Goal: Task Accomplishment & Management: Complete application form

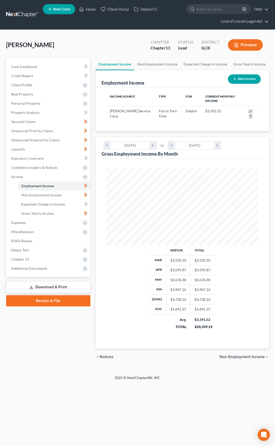
scroll to position [76, 164]
click at [201, 9] on input "search" at bounding box center [219, 8] width 47 height 9
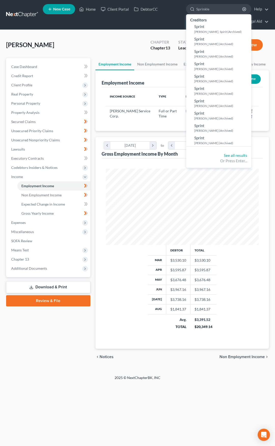
type input "Sprinkle"
click at [17, 12] on link at bounding box center [22, 14] width 33 height 9
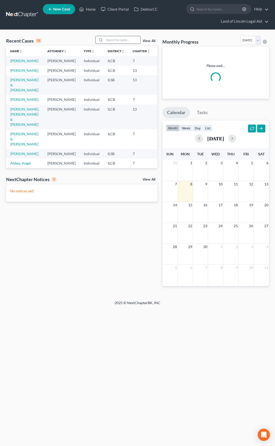
click at [118, 40] on input "search" at bounding box center [123, 39] width 36 height 7
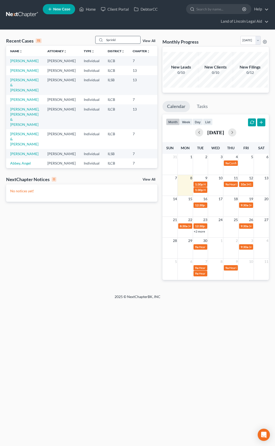
type input "Sprinkle"
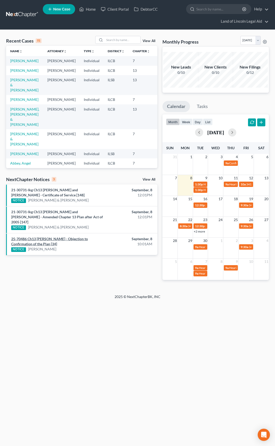
click at [51, 237] on link "25-70486 Ch13 Melvin L Robbins - Objection to Confirmation of the Plan [34]" at bounding box center [49, 241] width 77 height 9
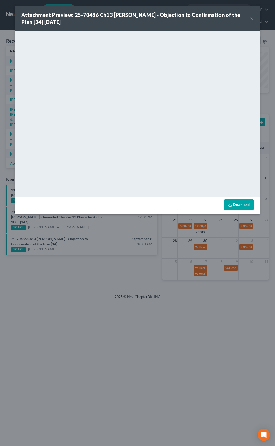
click at [253, 18] on button "×" at bounding box center [252, 18] width 4 height 6
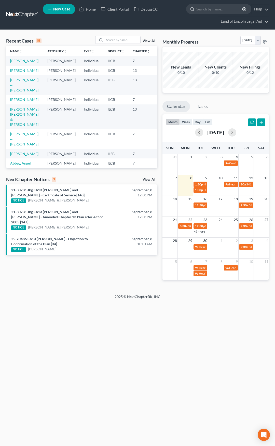
click at [149, 178] on link "View All" at bounding box center [149, 180] width 13 height 4
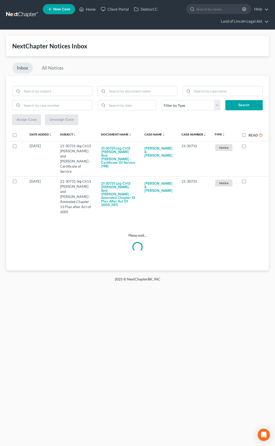
click at [249, 135] on label "Read" at bounding box center [256, 135] width 14 height 6
click at [251, 135] on input "Read" at bounding box center [252, 133] width 3 height 3
checkbox input "true"
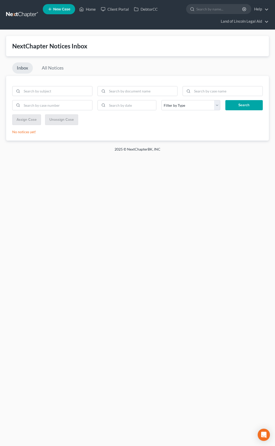
click at [28, 16] on link at bounding box center [22, 14] width 33 height 9
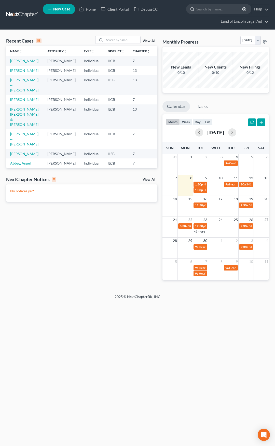
click at [17, 73] on link "[PERSON_NAME]" at bounding box center [24, 70] width 28 height 4
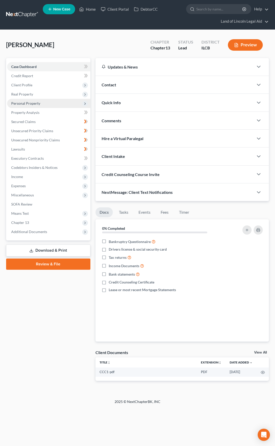
click at [41, 103] on span "Personal Property" at bounding box center [48, 103] width 83 height 9
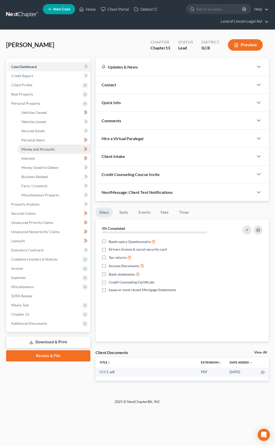
click at [47, 148] on span "Money and Accounts" at bounding box center [37, 149] width 33 height 4
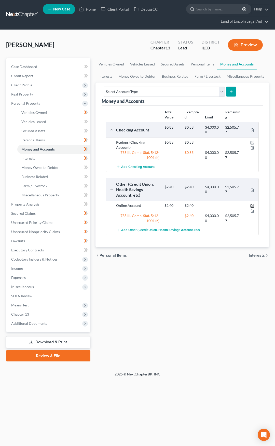
click at [251, 206] on icon "button" at bounding box center [253, 206] width 4 height 4
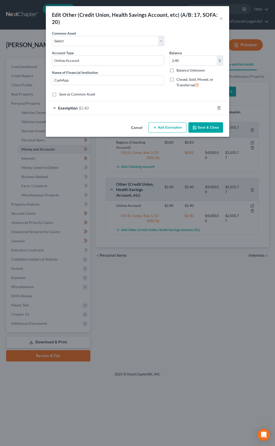
click at [141, 129] on button "Cancel" at bounding box center [136, 128] width 19 height 10
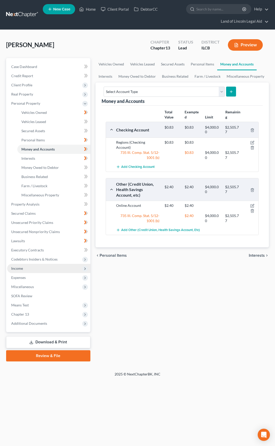
click at [60, 268] on span "Income" at bounding box center [48, 268] width 83 height 9
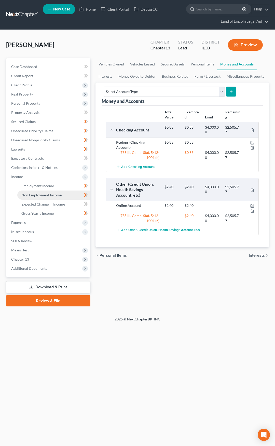
click at [52, 197] on span "Non Employment Income" at bounding box center [41, 195] width 40 height 4
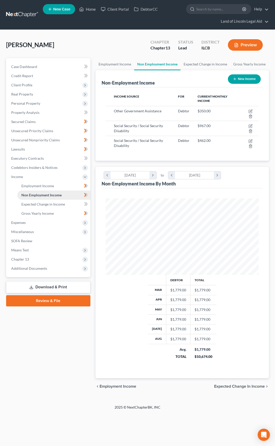
scroll to position [76, 164]
click at [58, 214] on link "Gross Yearly Income" at bounding box center [53, 213] width 73 height 9
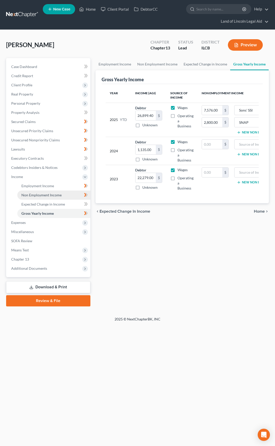
click at [51, 196] on span "Non Employment Income" at bounding box center [41, 195] width 40 height 4
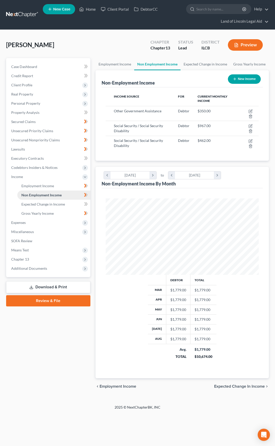
scroll to position [76, 164]
click at [55, 213] on link "Gross Yearly Income" at bounding box center [53, 213] width 73 height 9
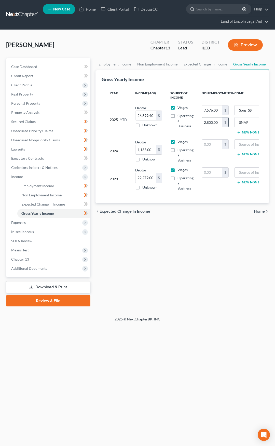
click at [217, 119] on input "2,800.00" at bounding box center [212, 122] width 20 height 10
type input "3,150"
click at [213, 112] on input "7,576.00" at bounding box center [212, 111] width 20 height 10
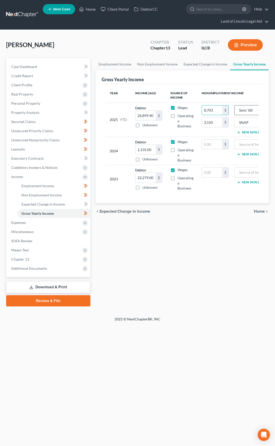
type input "8,703"
click at [239, 110] on input "Sons' SSI" at bounding box center [260, 111] width 46 height 10
click at [245, 111] on input "Sons' SSI" at bounding box center [260, 111] width 46 height 10
click at [246, 110] on input "Son ' SSI" at bounding box center [260, 111] width 46 height 10
type input "Son Abel' SSI"
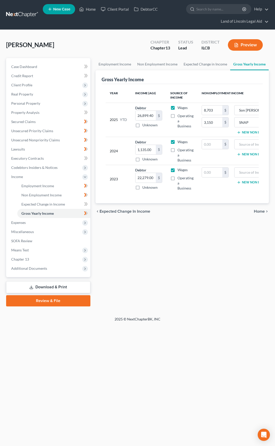
click at [246, 132] on button "New Non Employment Income" at bounding box center [265, 132] width 57 height 4
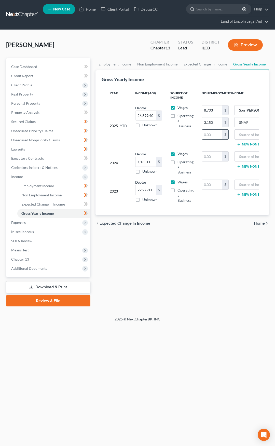
click at [214, 135] on input "text" at bounding box center [212, 135] width 20 height 10
click at [204, 138] on input "text" at bounding box center [212, 135] width 20 height 10
type input "4,158"
click at [248, 135] on input "text" at bounding box center [260, 135] width 46 height 10
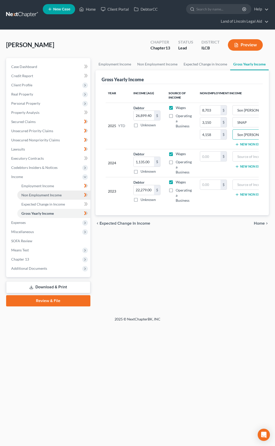
type input "Son Alec's SSI"
click at [78, 194] on link "Non Employment Income" at bounding box center [53, 195] width 73 height 9
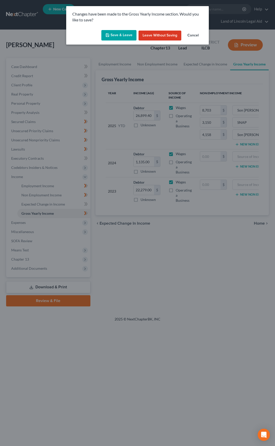
click at [119, 35] on button "Save & Leave" at bounding box center [118, 35] width 35 height 11
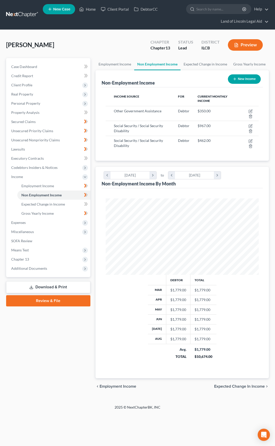
scroll to position [76, 164]
click at [63, 224] on span "Expenses" at bounding box center [48, 222] width 83 height 9
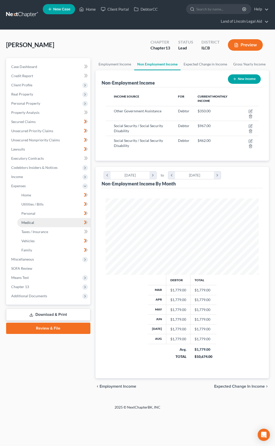
click at [58, 220] on link "Medical" at bounding box center [53, 222] width 73 height 9
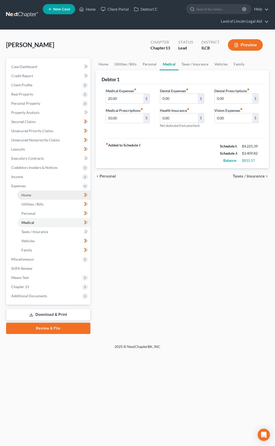
click at [54, 197] on link "Home" at bounding box center [53, 195] width 73 height 9
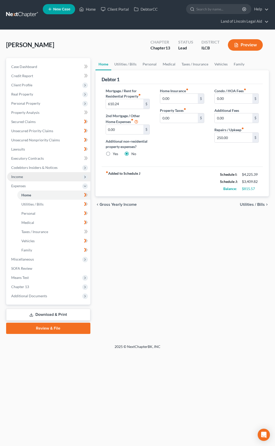
click at [31, 175] on span "Income" at bounding box center [48, 176] width 83 height 9
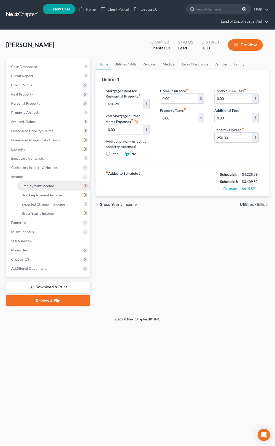
click at [40, 188] on span "Employment Income" at bounding box center [37, 186] width 33 height 4
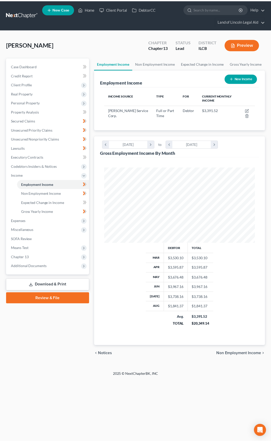
scroll to position [76, 164]
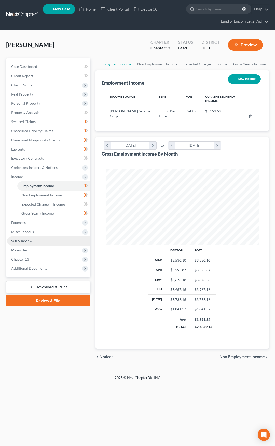
click at [65, 242] on link "SOFA Review" at bounding box center [48, 241] width 83 height 9
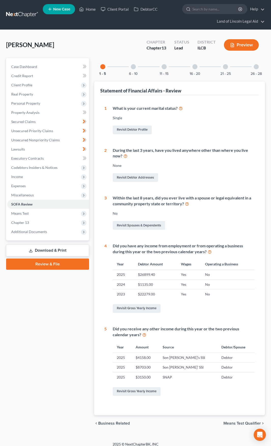
click at [135, 68] on div at bounding box center [133, 66] width 5 height 5
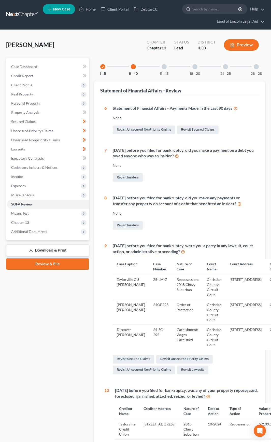
click at [24, 14] on link at bounding box center [22, 14] width 33 height 9
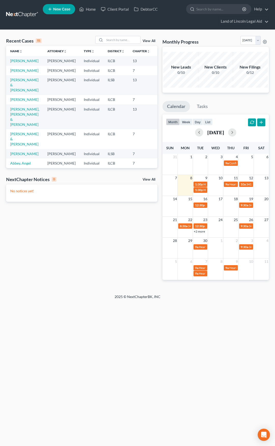
click at [22, 15] on link at bounding box center [22, 14] width 33 height 9
